Goal: Navigation & Orientation: Go to known website

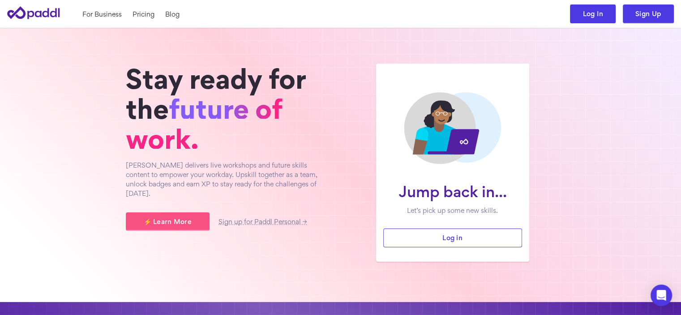
click at [585, 16] on link "Log In" at bounding box center [593, 13] width 46 height 19
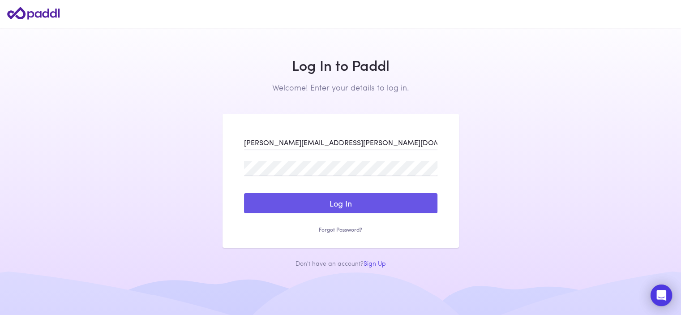
click at [432, 204] on button "Log In" at bounding box center [340, 203] width 193 height 21
